Goal: Task Accomplishment & Management: Use online tool/utility

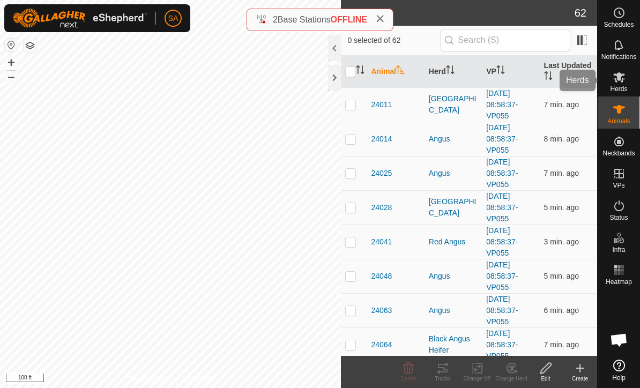
click at [612, 83] on es-mob-svg-icon at bounding box center [619, 77] width 19 height 17
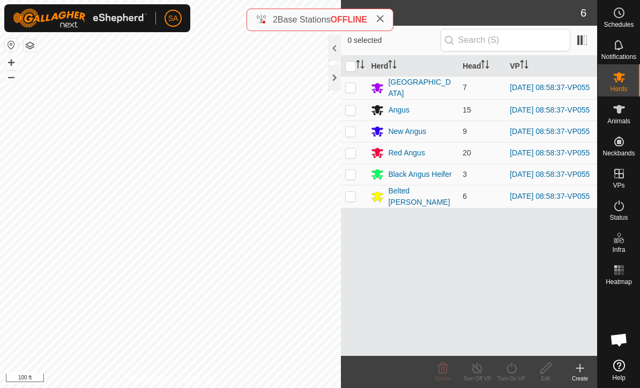
click at [352, 69] on input "checkbox" at bounding box center [350, 66] width 11 height 11
checkbox input "true"
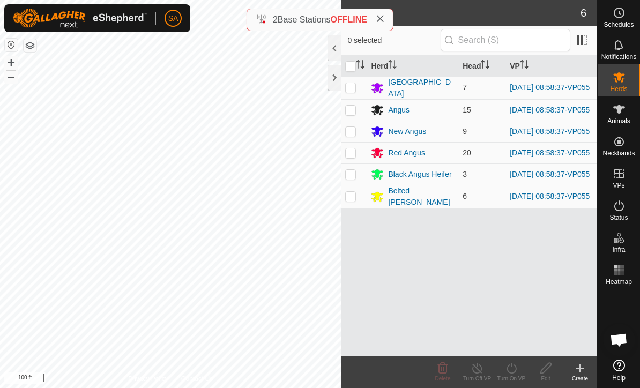
checkbox input "true"
click at [516, 372] on icon at bounding box center [512, 368] width 10 height 11
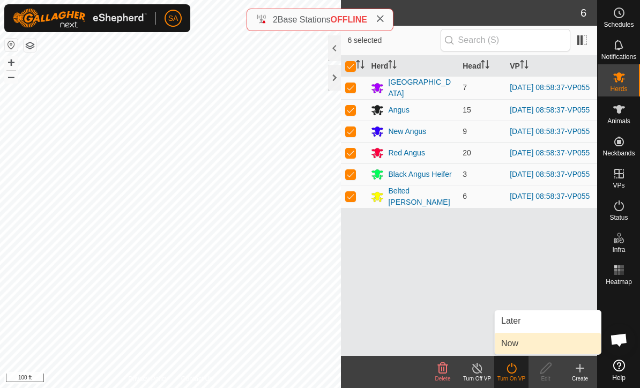
click at [531, 343] on link "Now" at bounding box center [548, 343] width 106 height 21
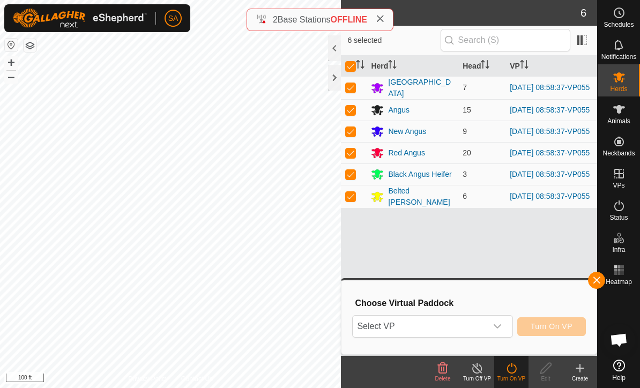
click at [499, 324] on icon "dropdown trigger" at bounding box center [498, 326] width 9 height 9
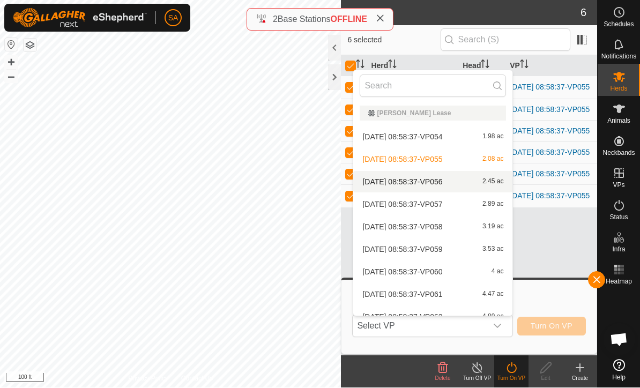
click at [460, 181] on div "[DATE] 08:58:37-VP056 2.45 ac" at bounding box center [433, 182] width 146 height 13
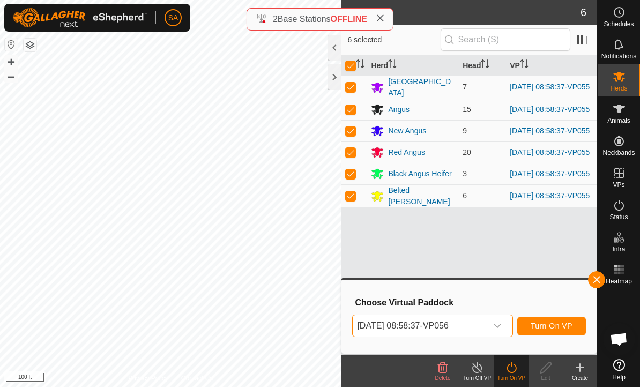
click at [557, 327] on span "Turn On VP" at bounding box center [552, 326] width 42 height 9
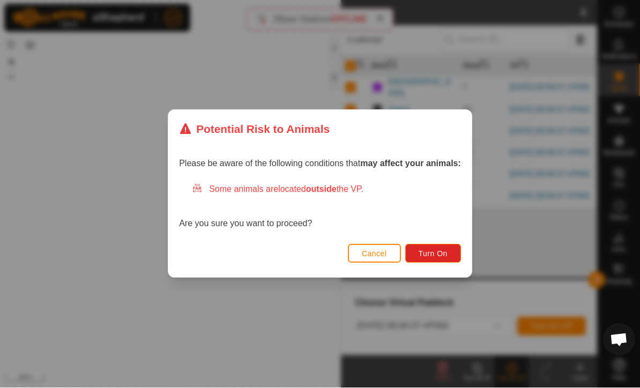
click at [432, 254] on span "Turn On" at bounding box center [433, 254] width 29 height 9
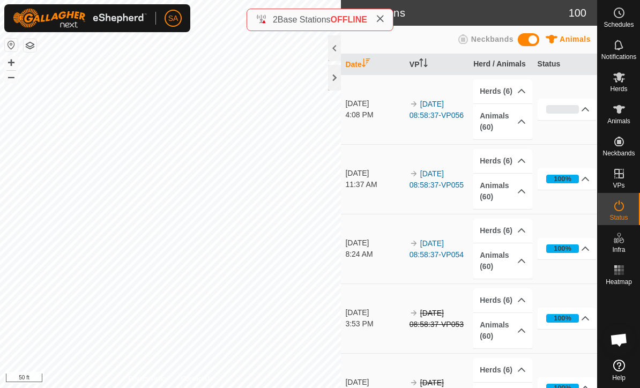
click at [340, 89] on div at bounding box center [334, 78] width 13 height 26
